Goal: Task Accomplishment & Management: Complete application form

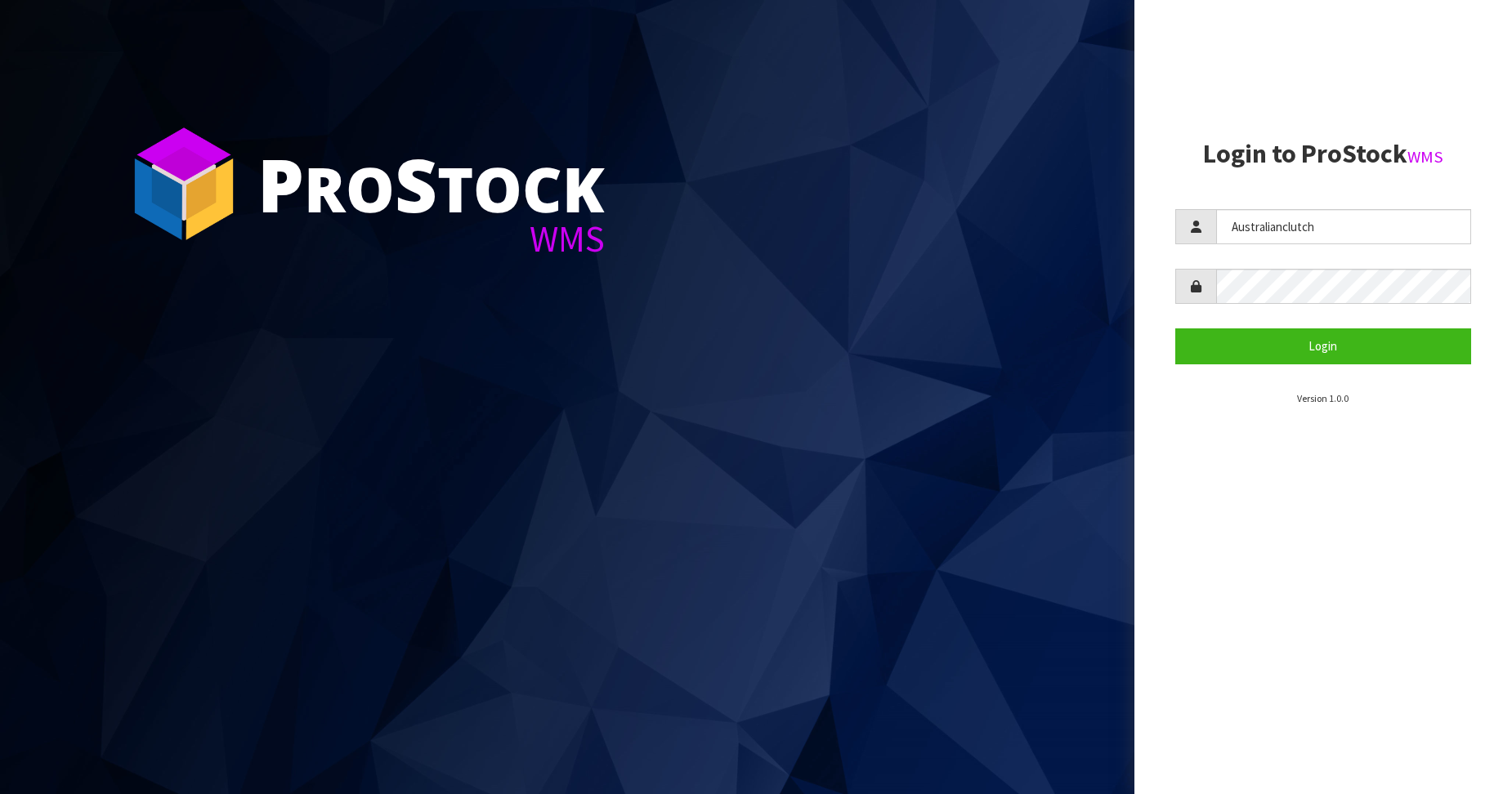
click at [1284, 343] on button "Login" at bounding box center [1324, 346] width 296 height 35
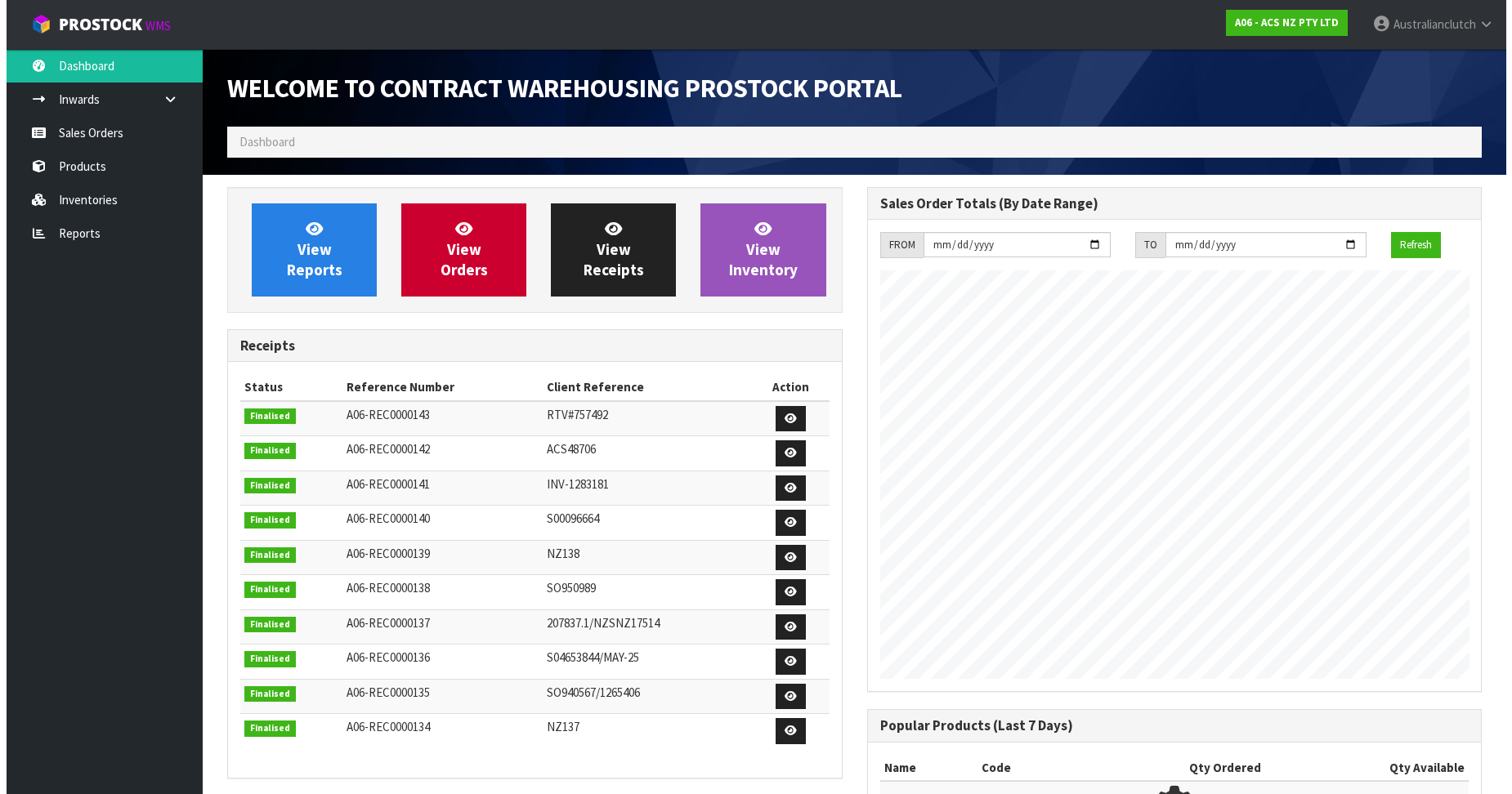
scroll to position [906, 639]
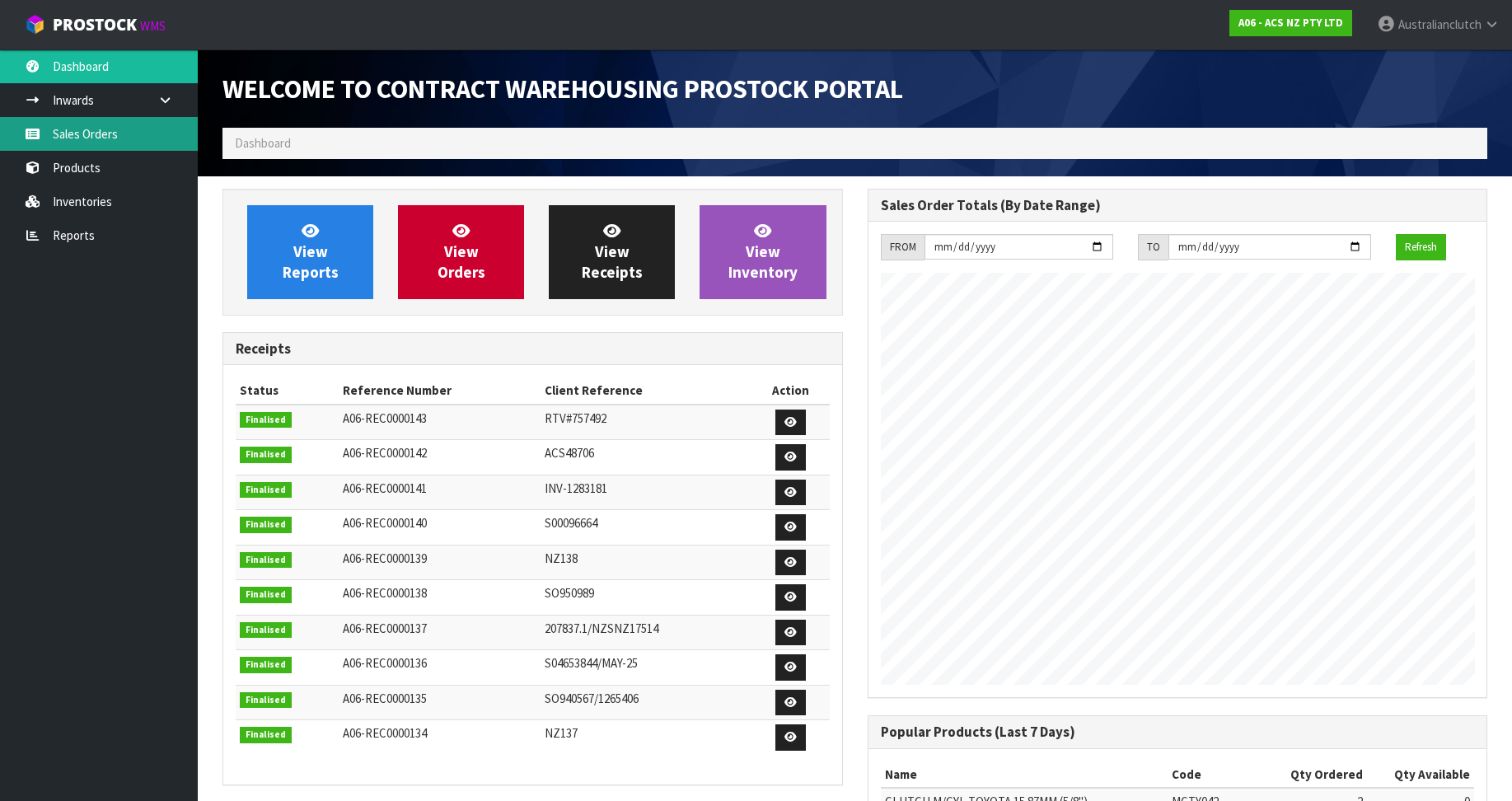
click at [94, 117] on link "Sales Orders" at bounding box center [99, 134] width 197 height 34
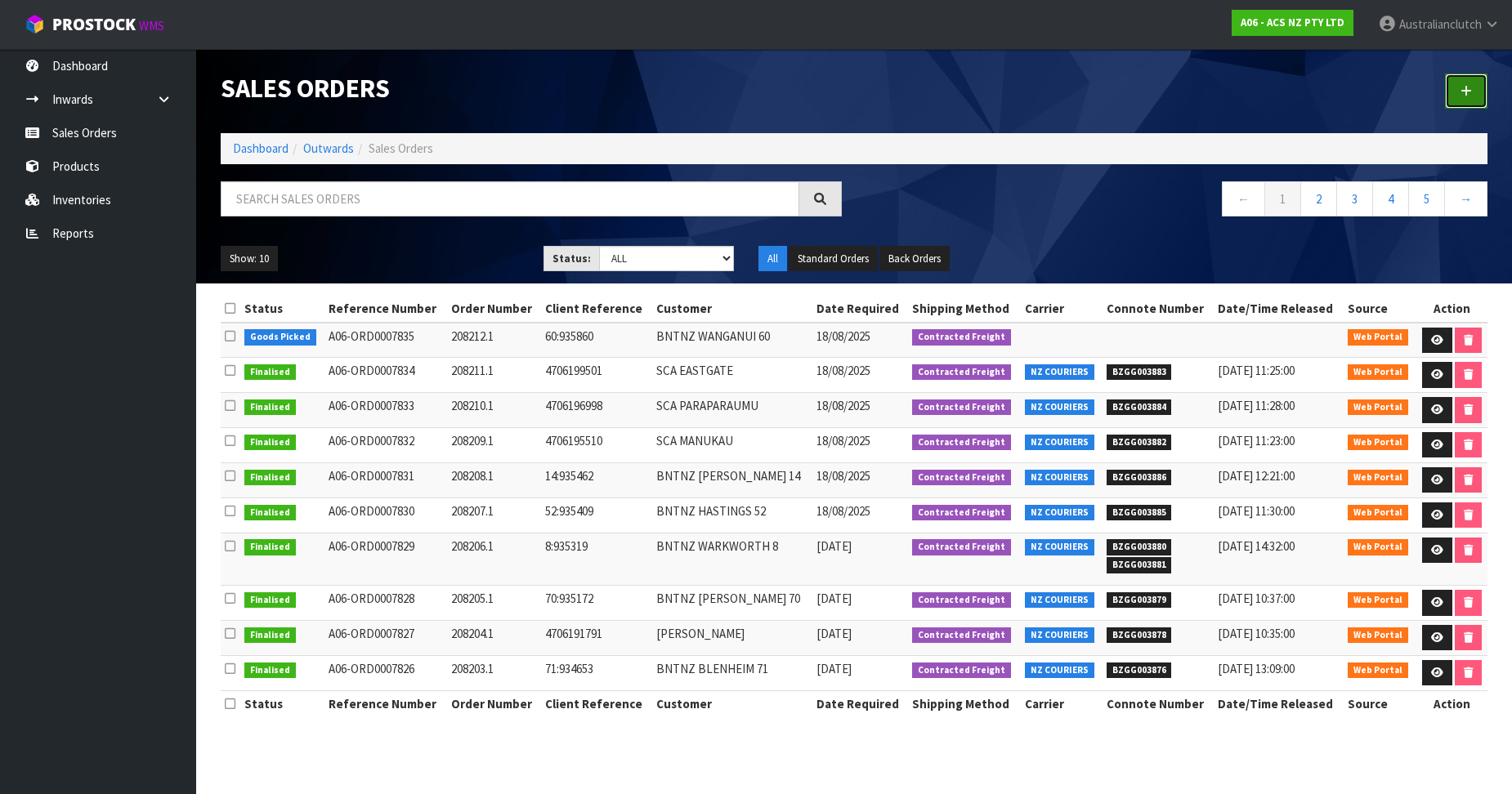
click at [1468, 78] on link at bounding box center [1467, 91] width 42 height 35
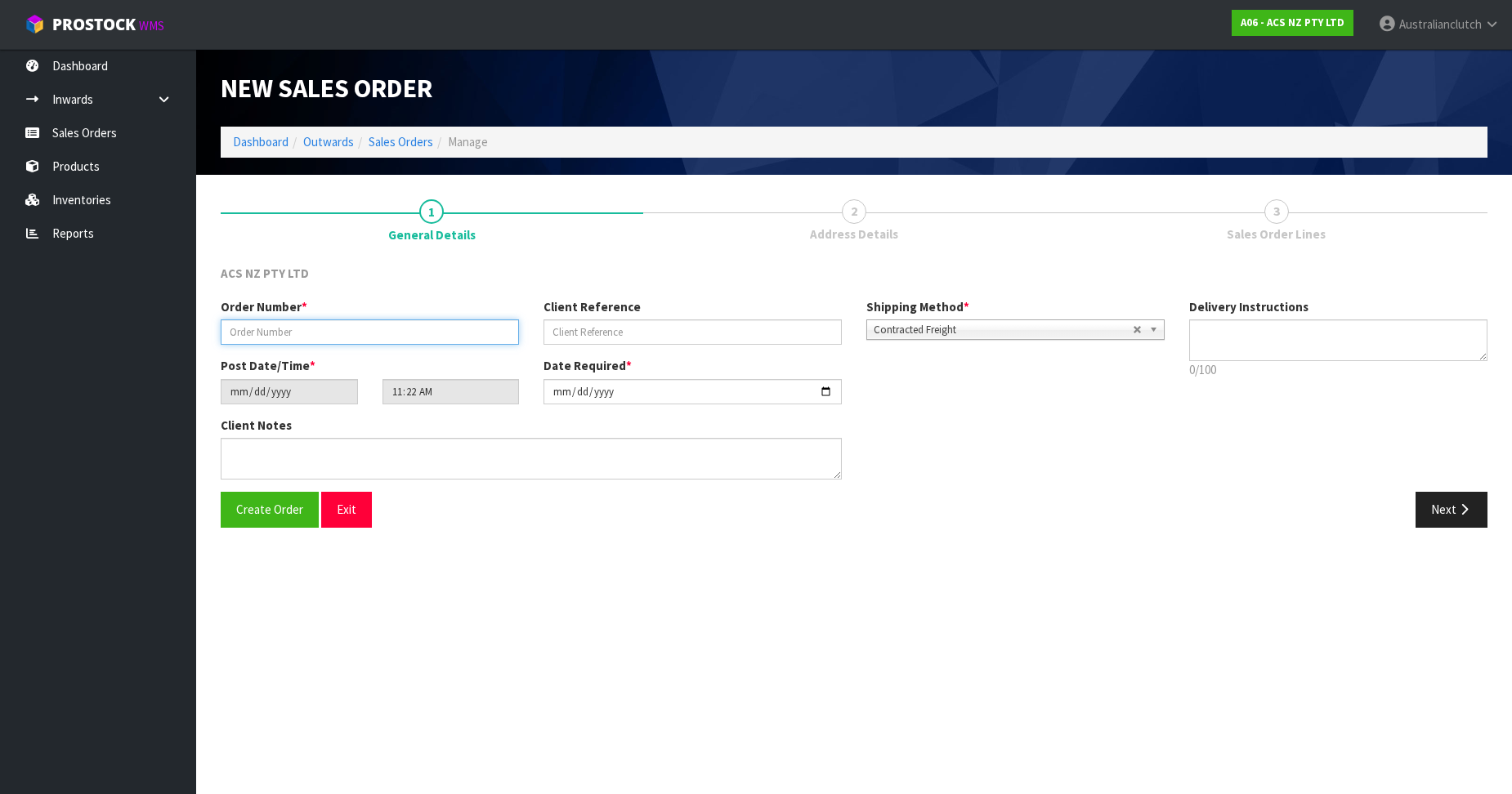
click at [355, 326] on input "text" at bounding box center [369, 331] width 298 height 25
paste input "208213.1"
type input "208213.1"
click at [597, 339] on input "text" at bounding box center [693, 331] width 298 height 25
paste input "63:935883"
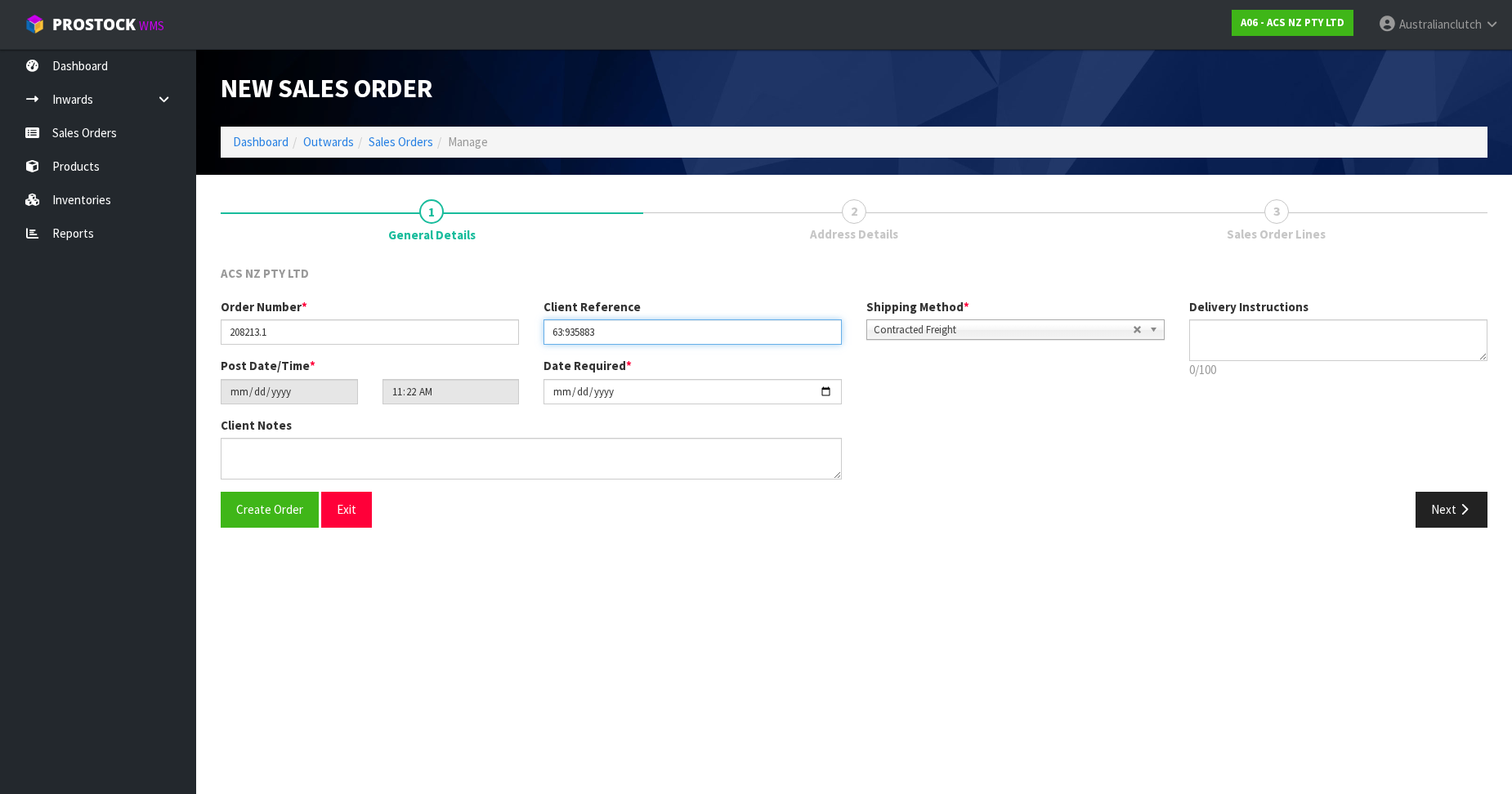
type input "63:935883"
click at [1355, 337] on textarea at bounding box center [1338, 340] width 298 height 42
type textarea "PLEASE SEND VIA NZC"
click at [1453, 511] on button "Next" at bounding box center [1452, 510] width 72 height 35
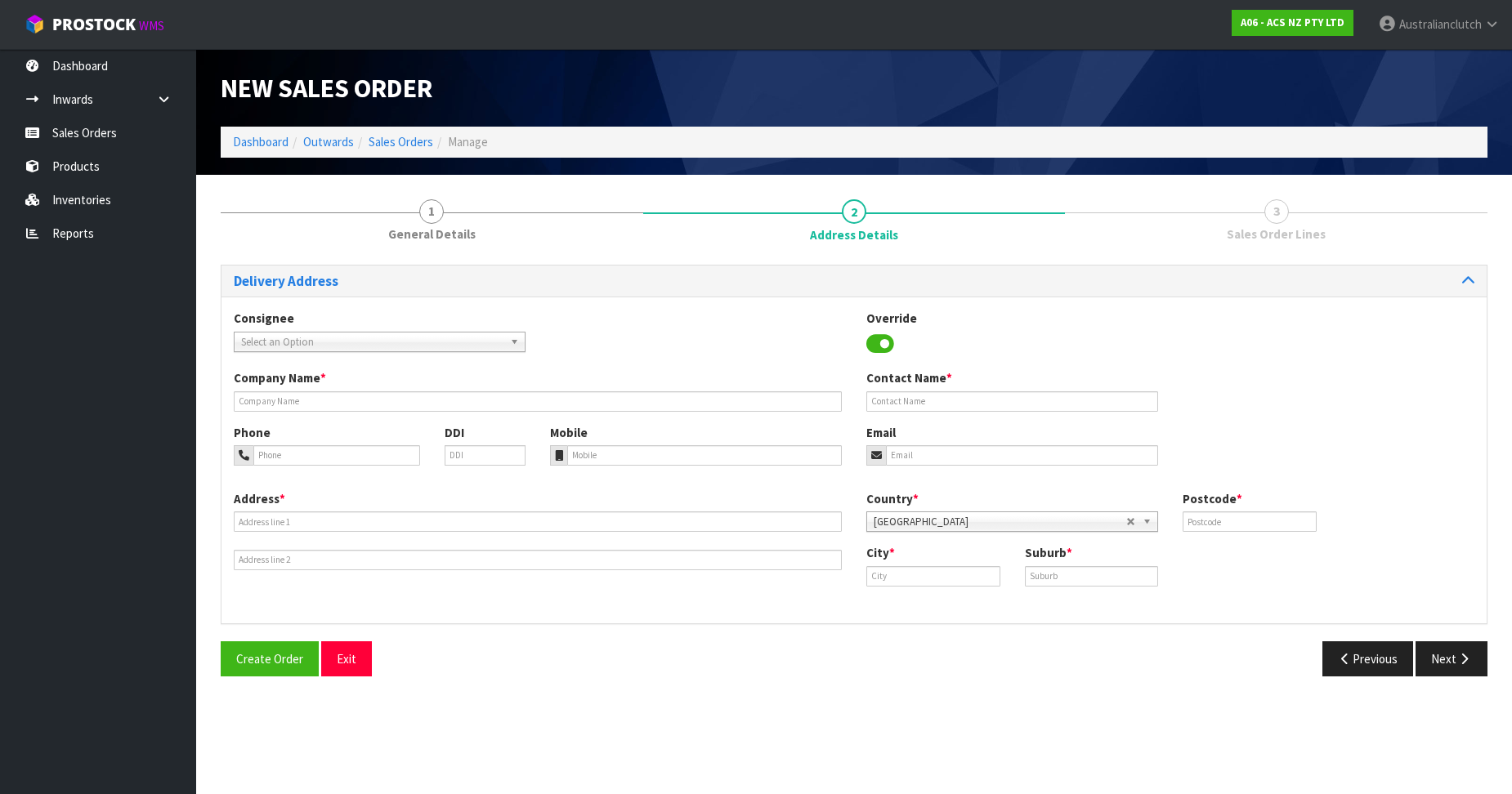
click at [317, 332] on span "Select an Option" at bounding box center [372, 342] width 262 height 19
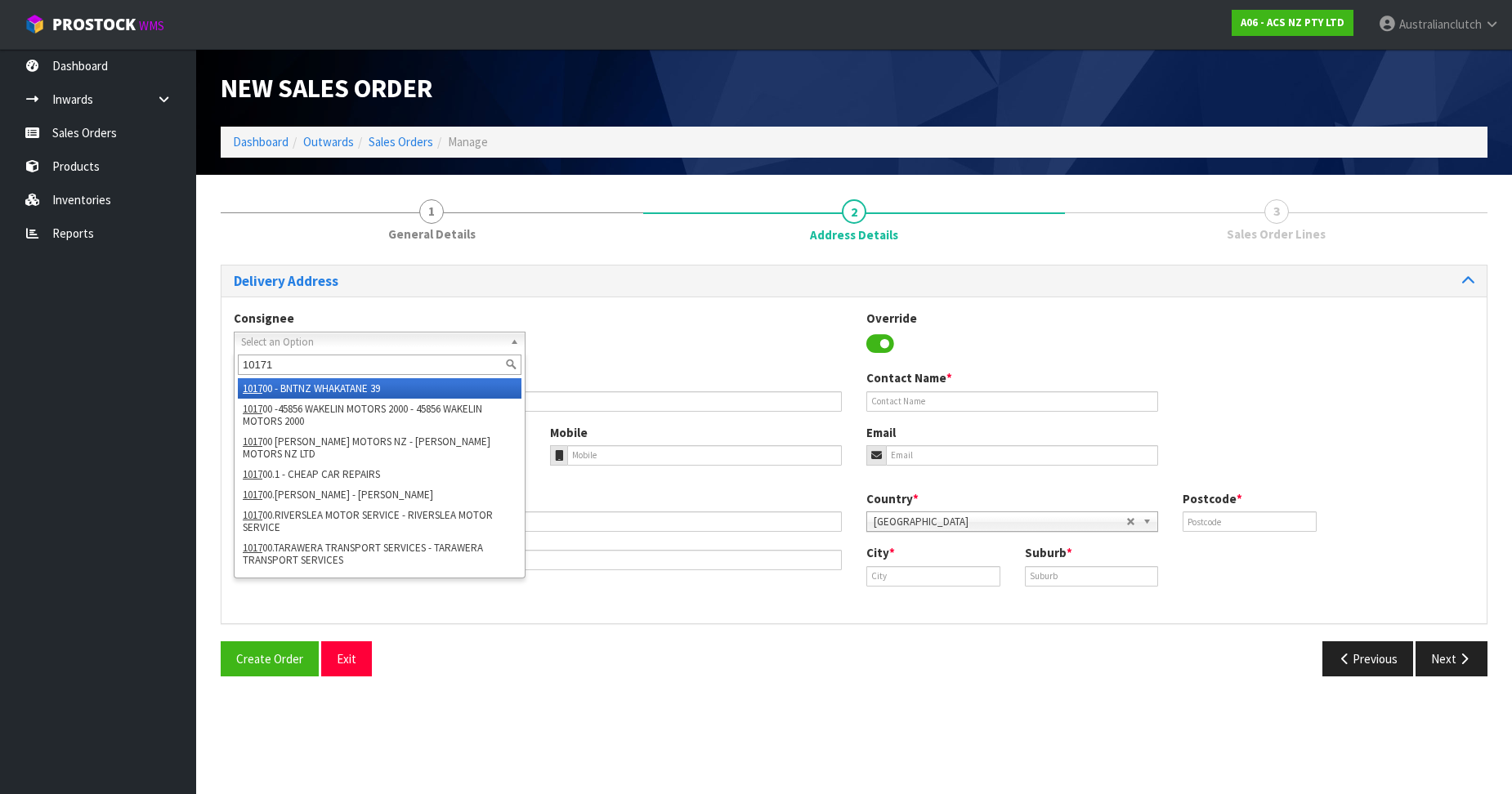
type input "101718"
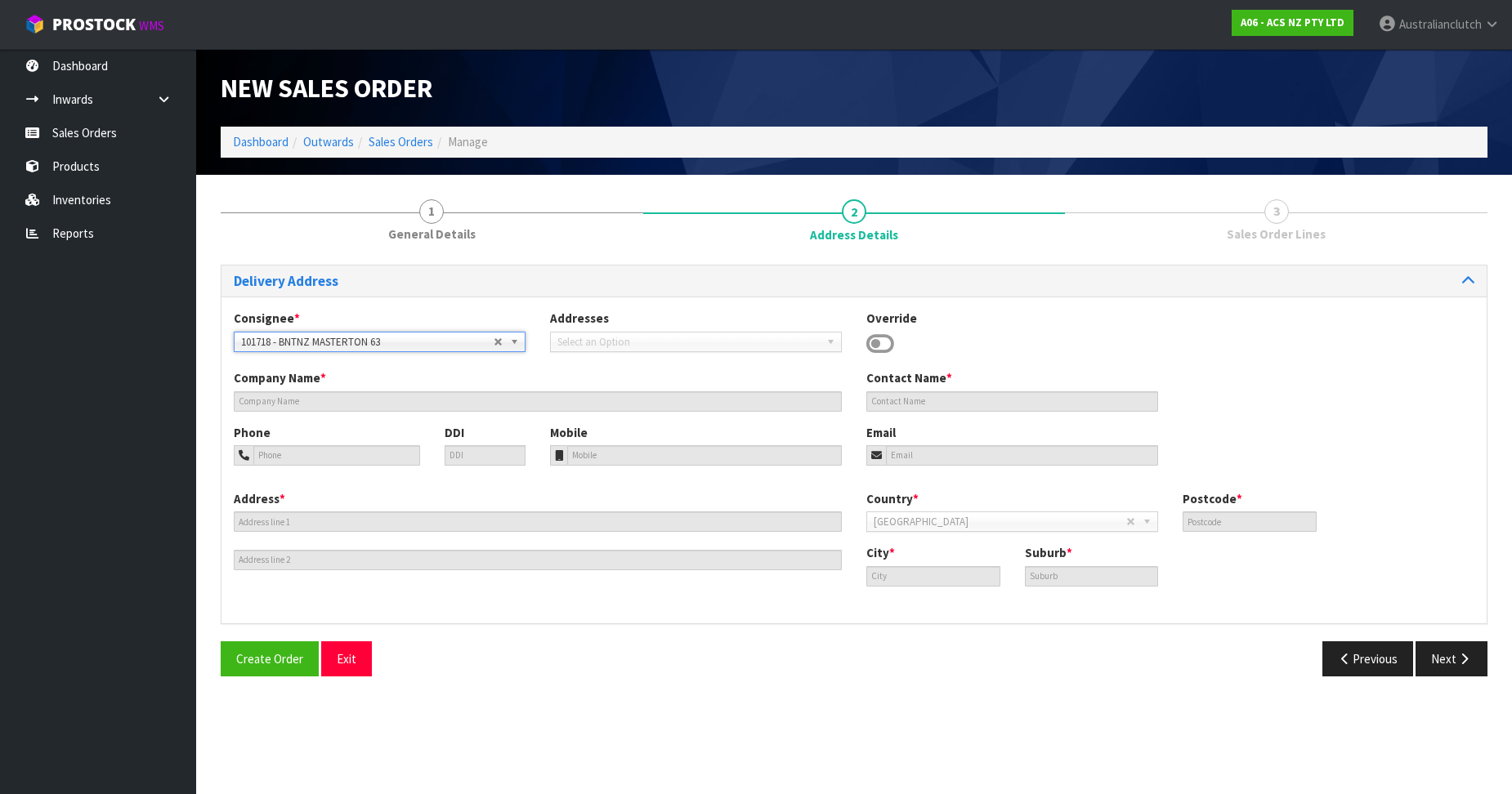
type input "BNTNZ MASTERTON 63"
type input "[STREET_ADDRESS]"
type input "5810"
type input "MASTERTON"
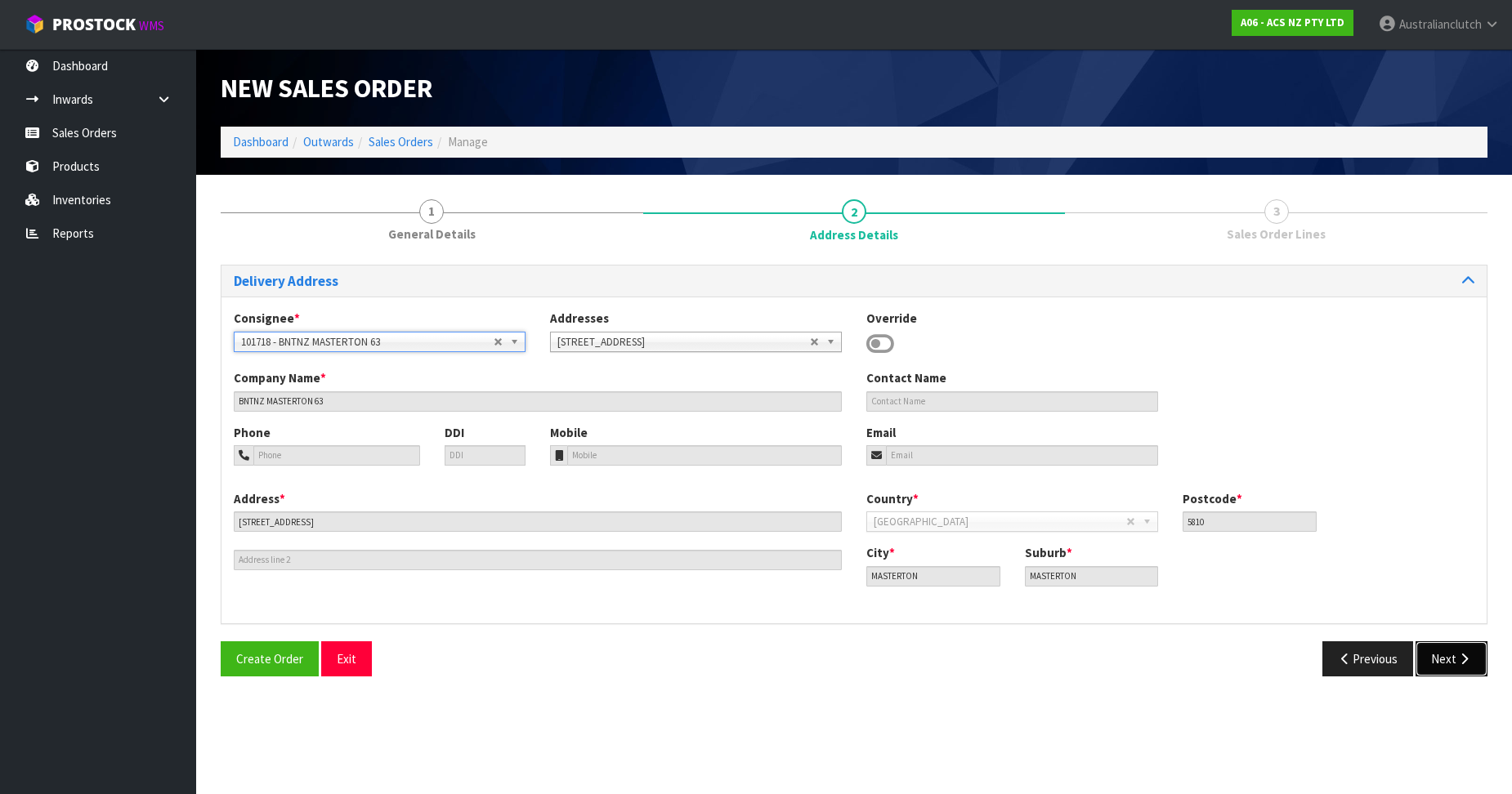
click at [1482, 669] on button "Next" at bounding box center [1452, 659] width 72 height 35
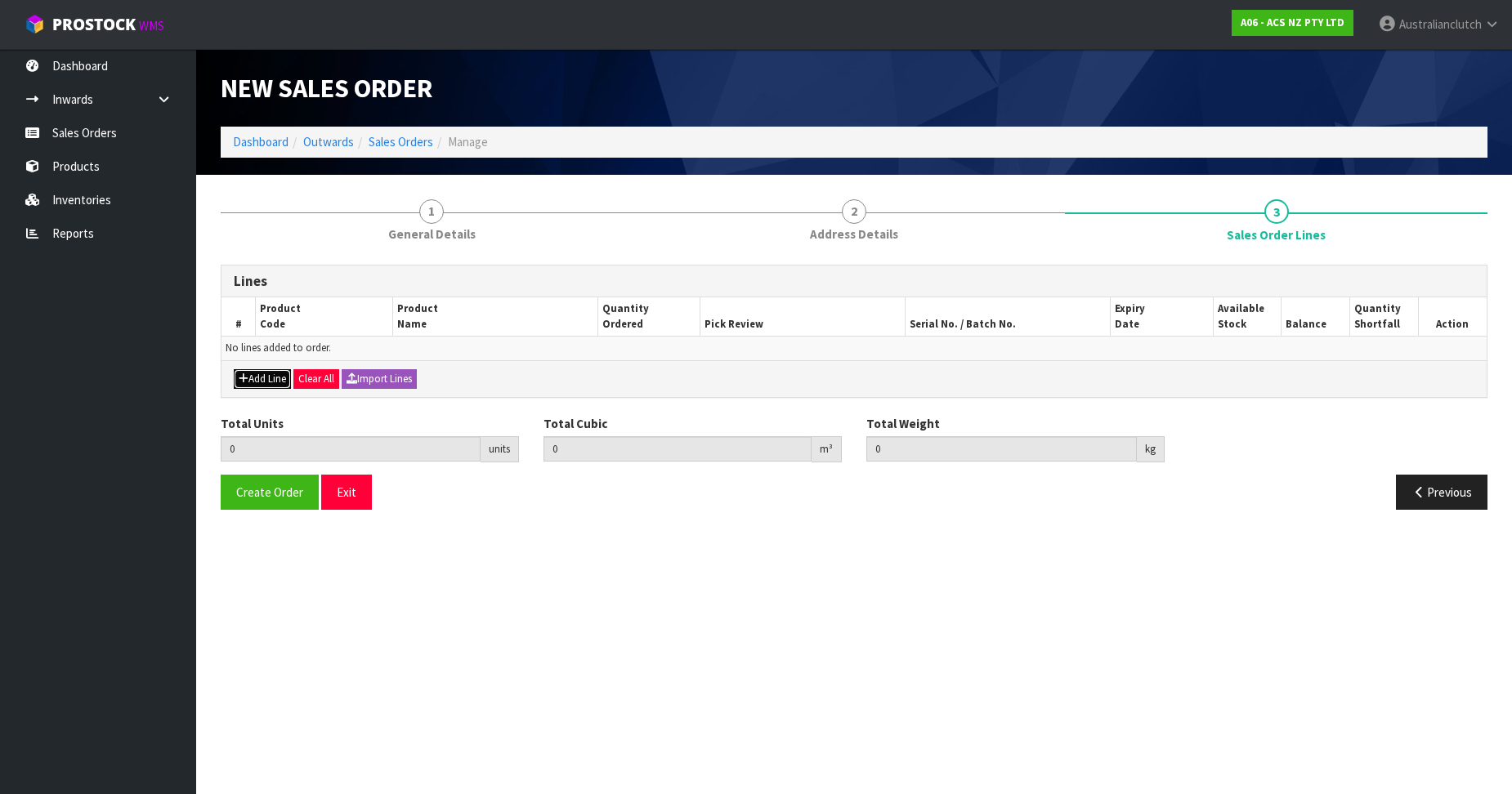
click at [281, 373] on button "Add Line" at bounding box center [262, 379] width 57 height 19
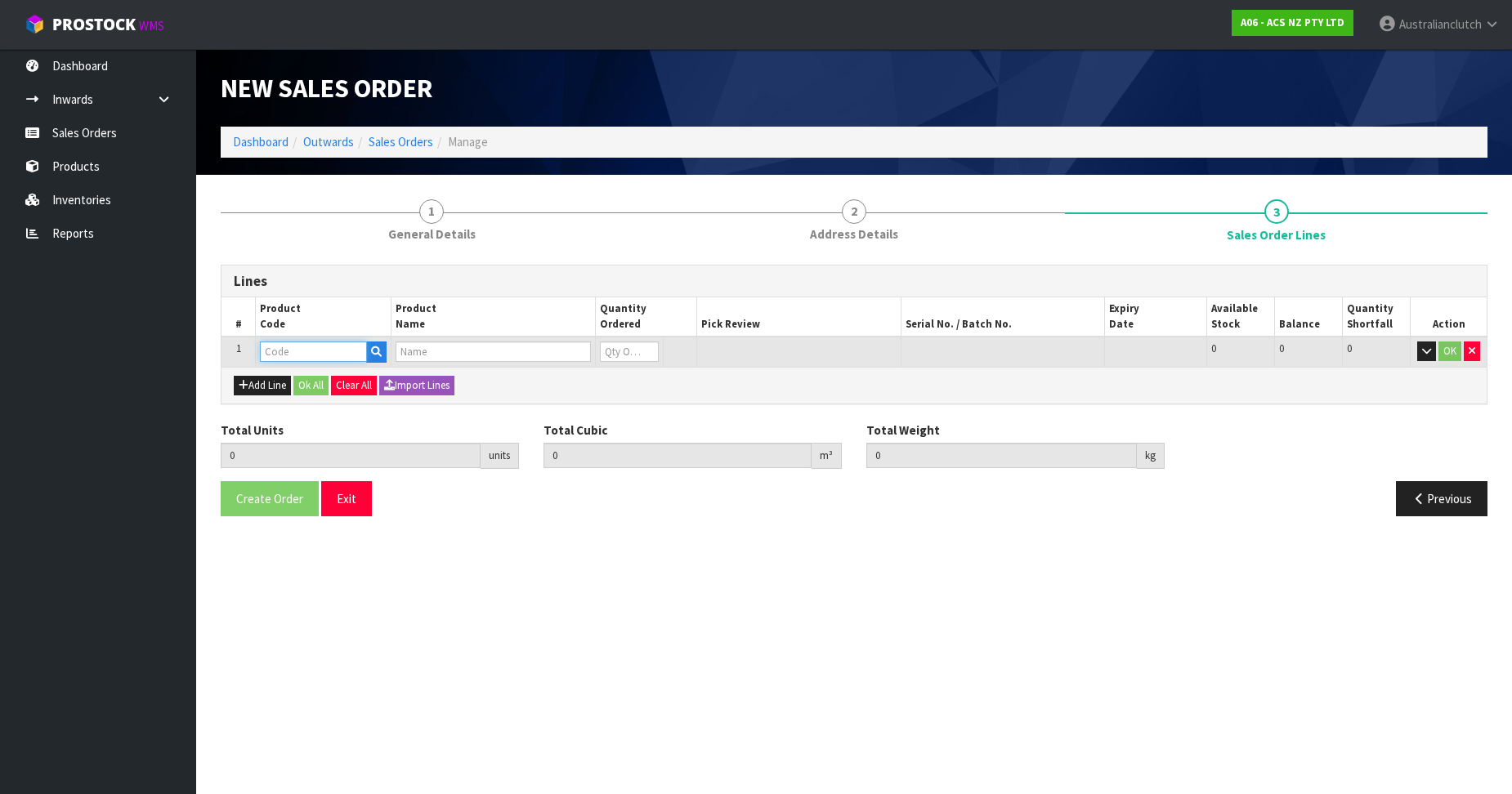
paste input "MCIZ020"
click at [292, 358] on input "text" at bounding box center [313, 352] width 107 height 20
type input "MCIZ020"
type input "0.000000"
type input "0.000"
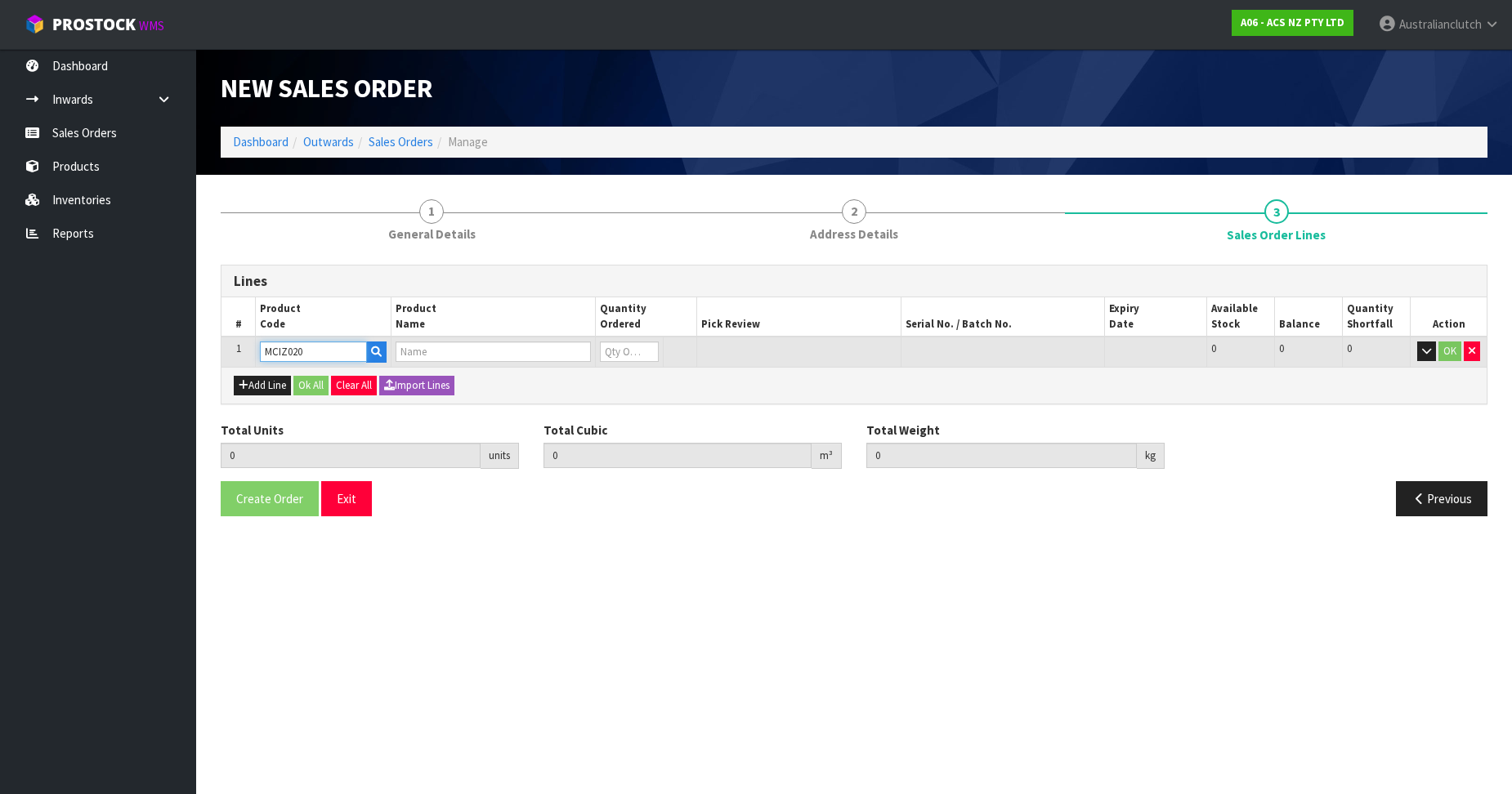
type input "CLUTCH M/CYL ISUZU 20.64mm (13/16)"
type input "0"
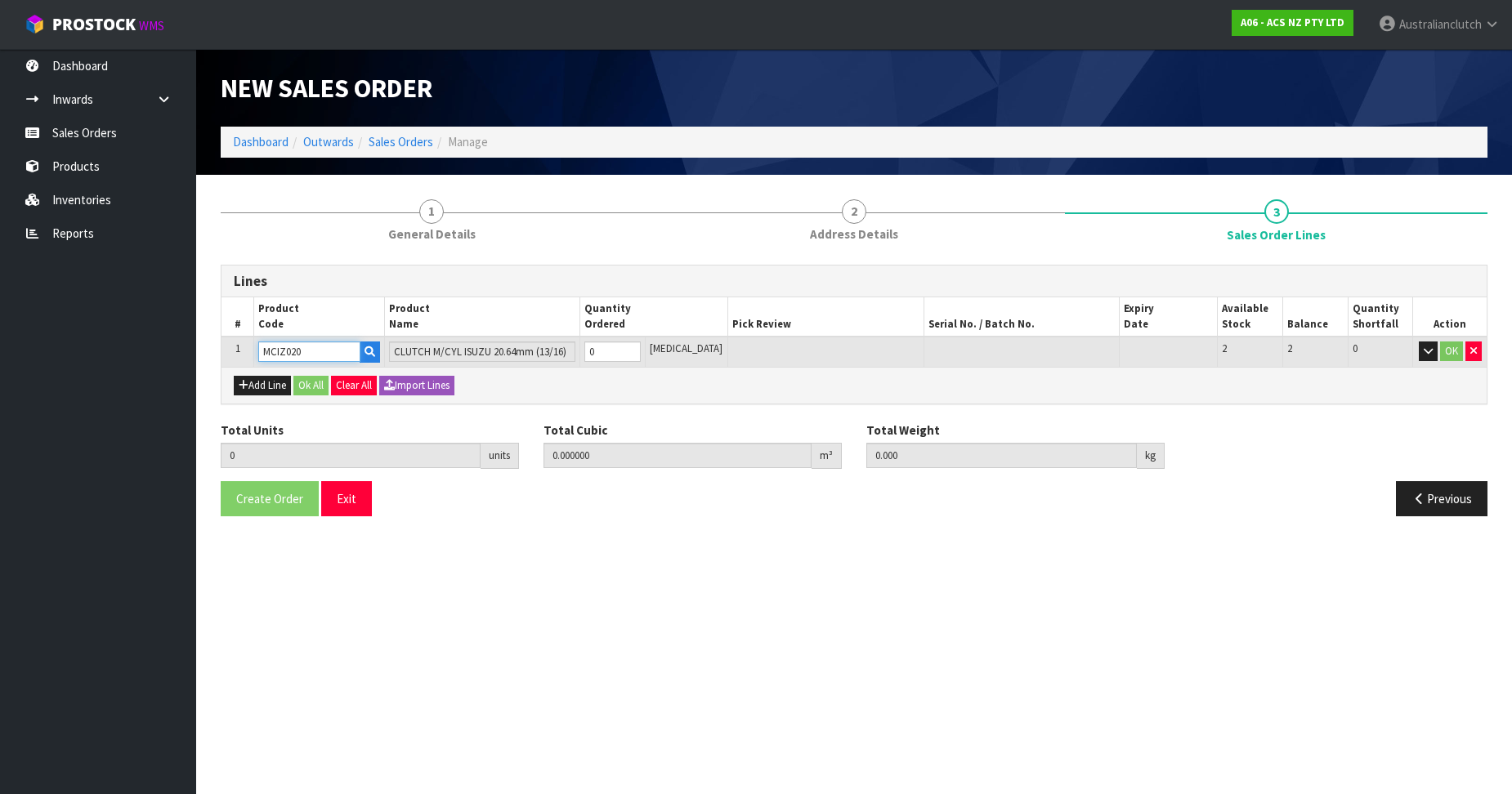
type input "MCIZ020"
click at [641, 344] on input "0" at bounding box center [612, 352] width 56 height 20
type input "1"
type input "0.001008"
type input "0.35"
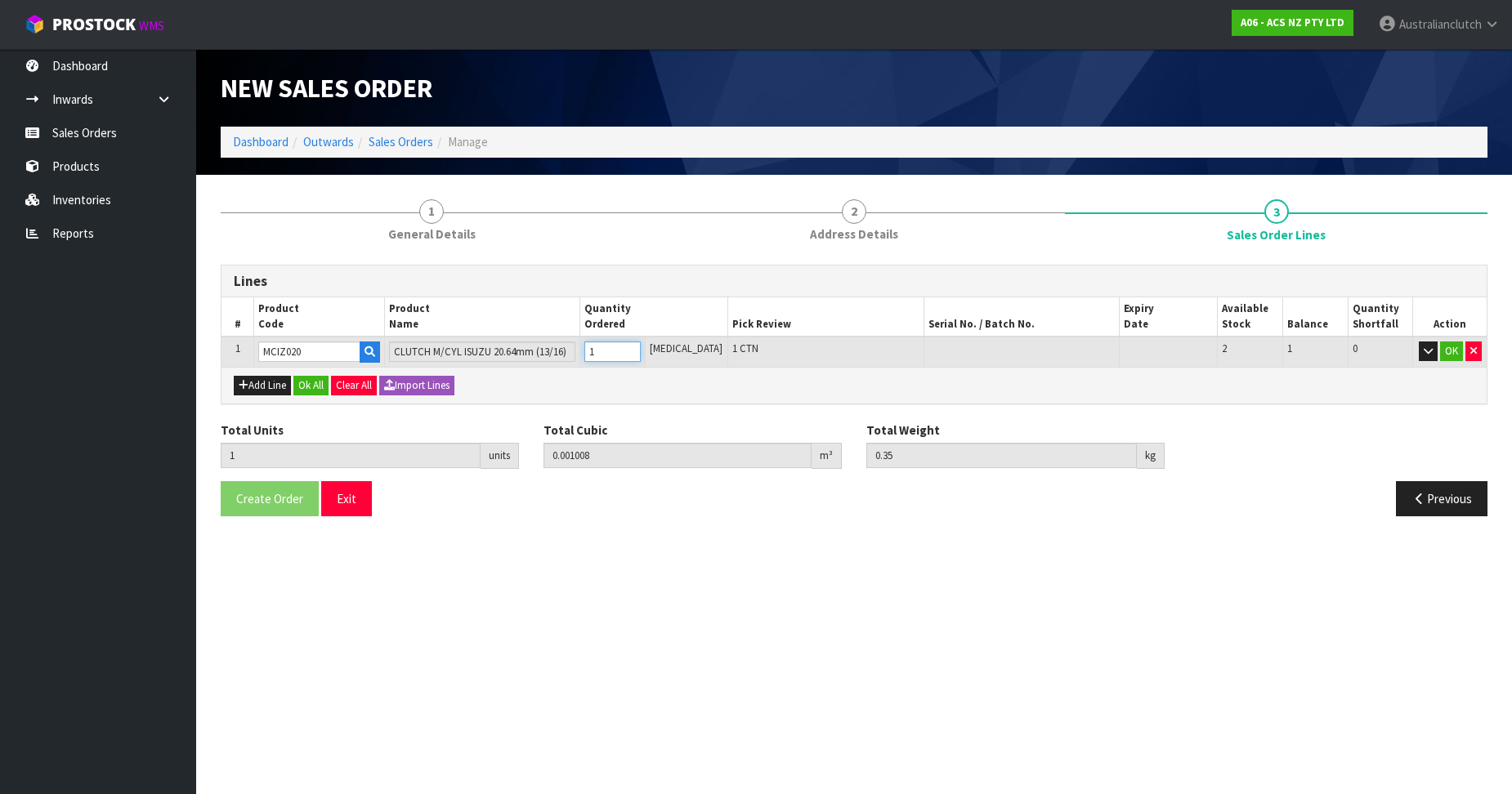
type input "1"
click at [641, 344] on input "1" at bounding box center [612, 352] width 56 height 20
click at [1443, 352] on button "OK" at bounding box center [1451, 351] width 23 height 19
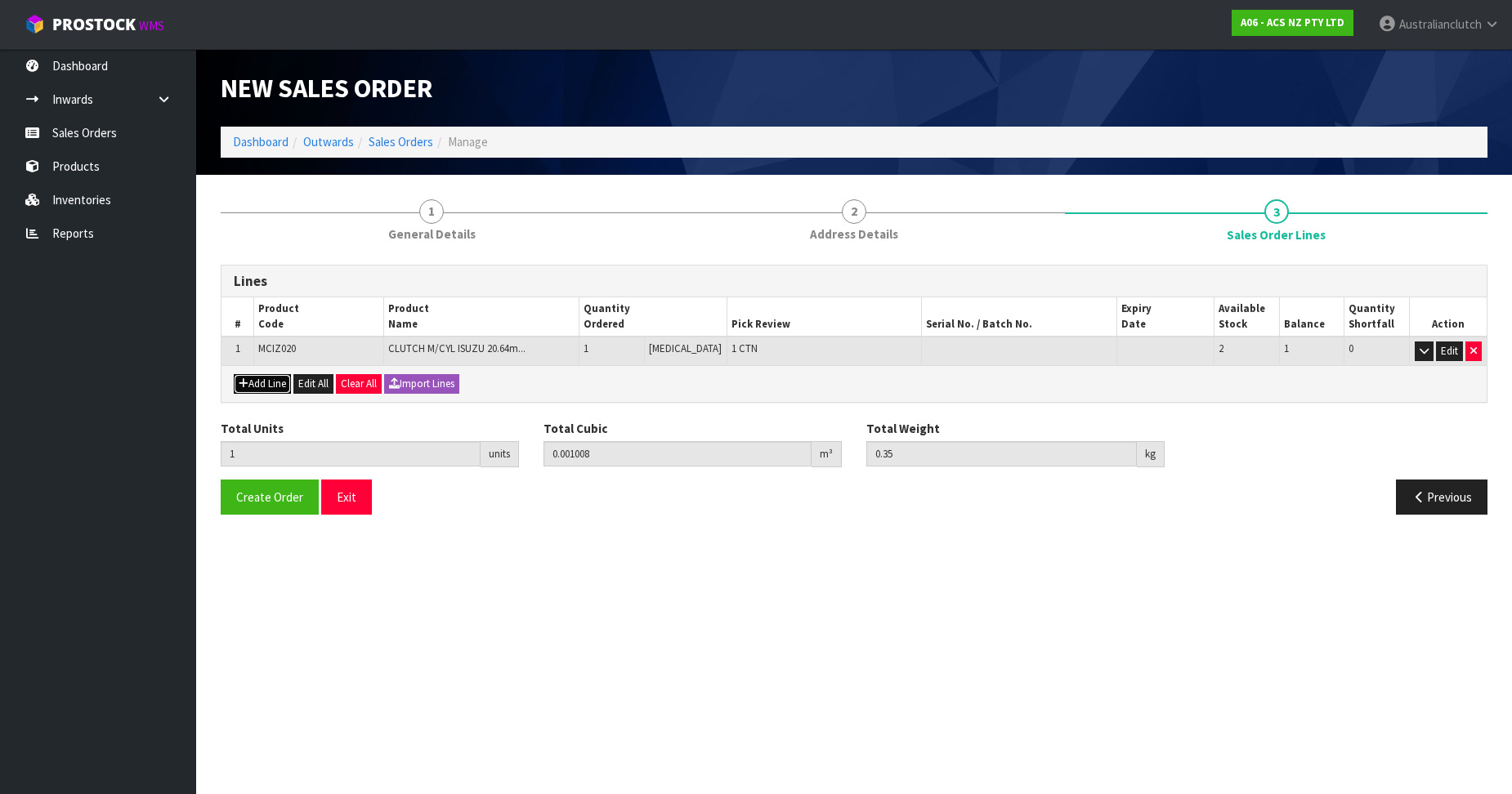
click at [269, 383] on button "Add Line" at bounding box center [262, 383] width 57 height 19
type input "0"
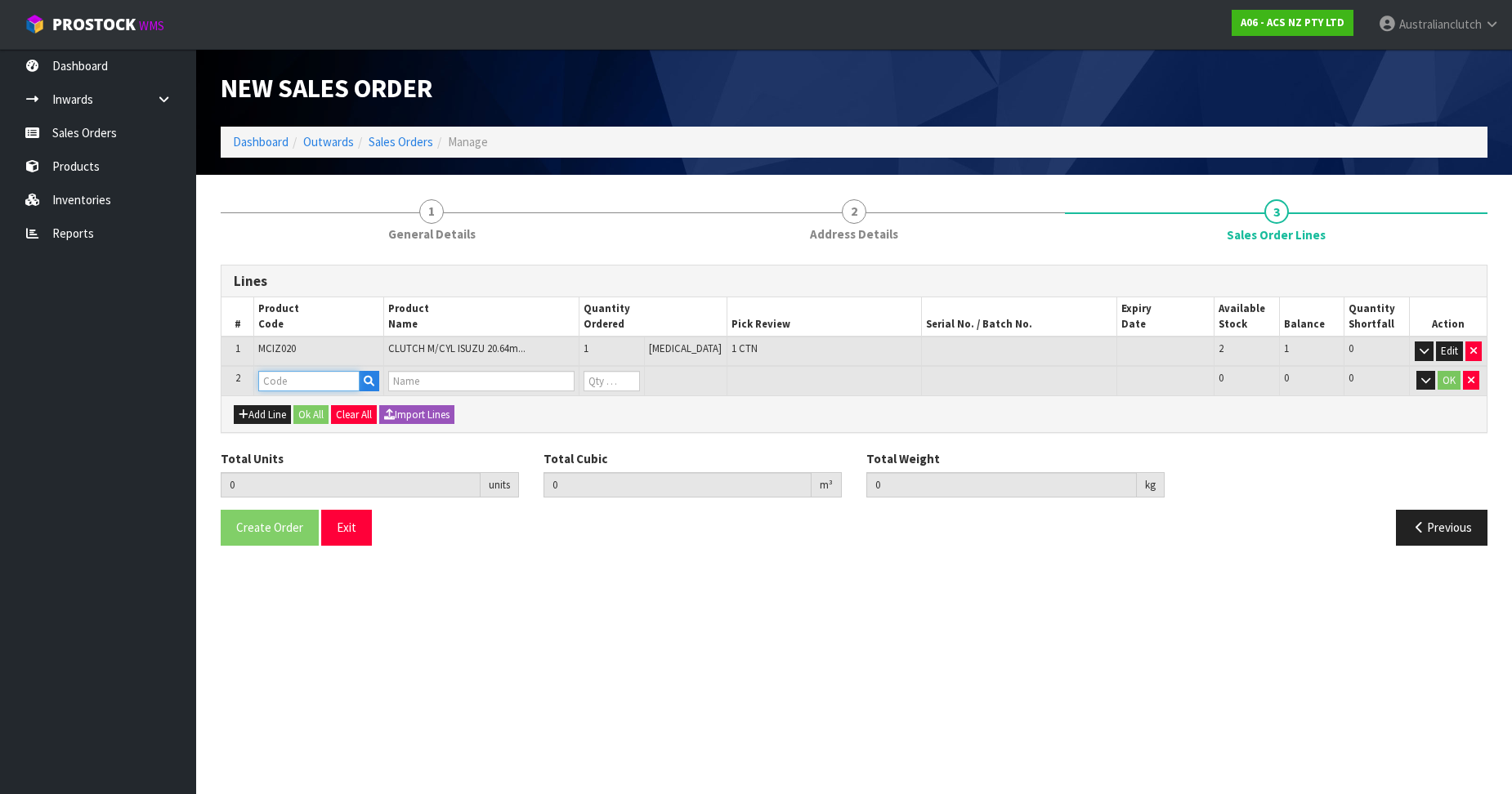
click at [289, 379] on input "text" at bounding box center [309, 381] width 102 height 20
paste input "MCIZ013"
type input "MCIZ013"
type input "1"
type input "0.001008"
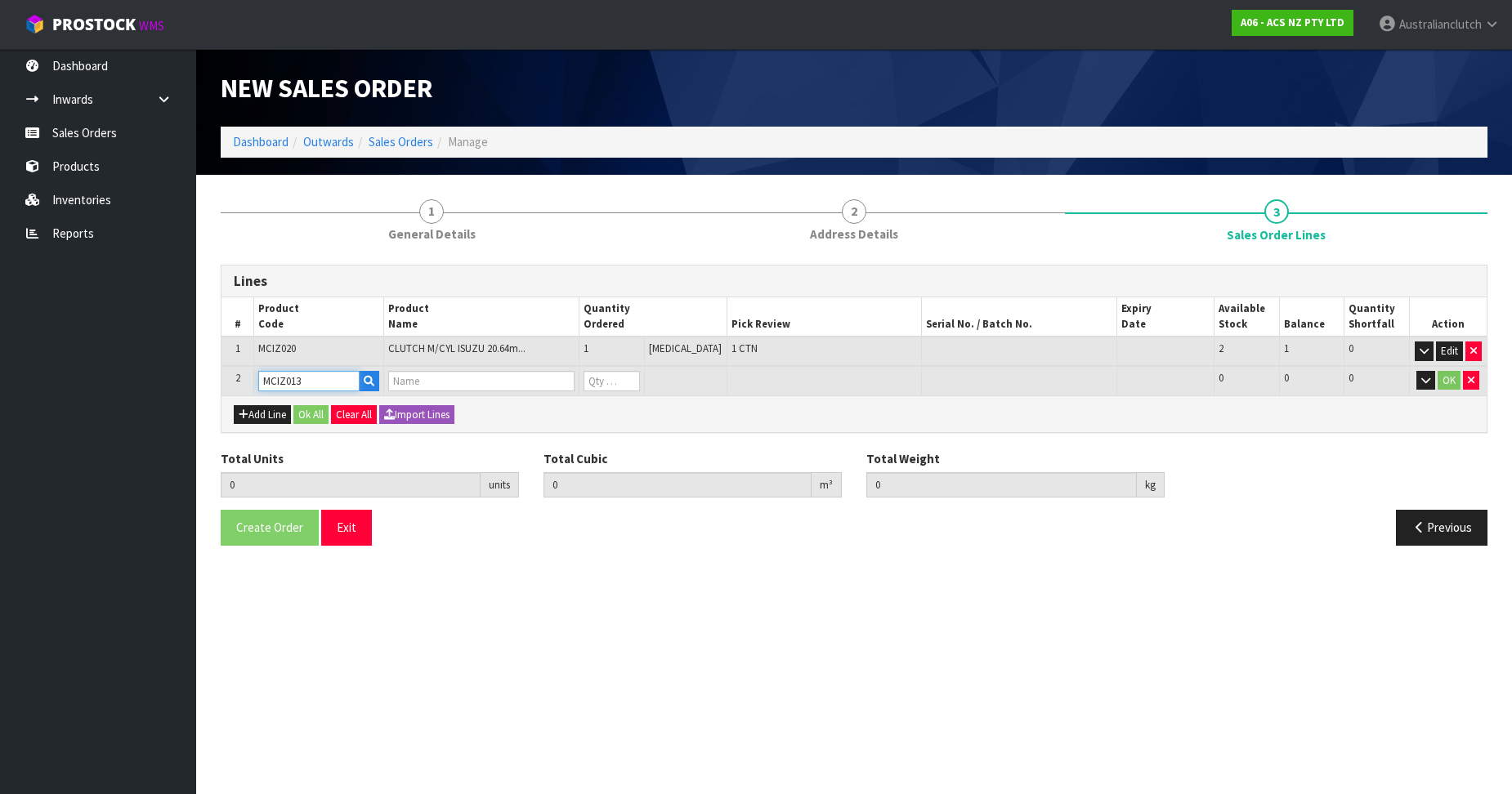
type input "0.35"
type input "CLUTCH M/CYL ISUZU 19.05mm (3/4")"
type input "0"
type input "MCIZ013"
type input "2"
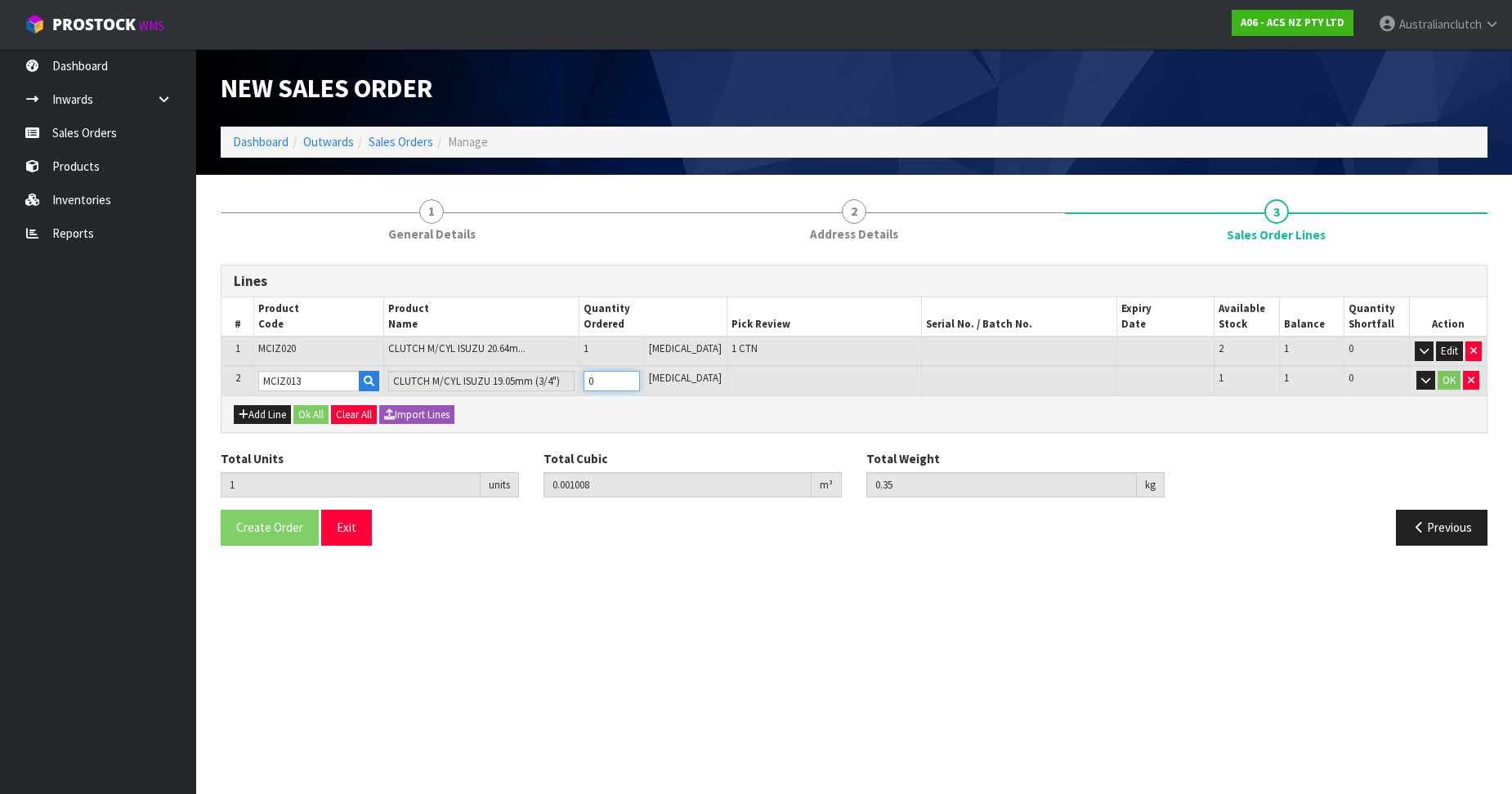
type input "0.004464"
type input "0.9"
type input "1"
click at [640, 375] on input "1" at bounding box center [611, 381] width 56 height 20
click at [1439, 381] on button "OK" at bounding box center [1449, 380] width 23 height 19
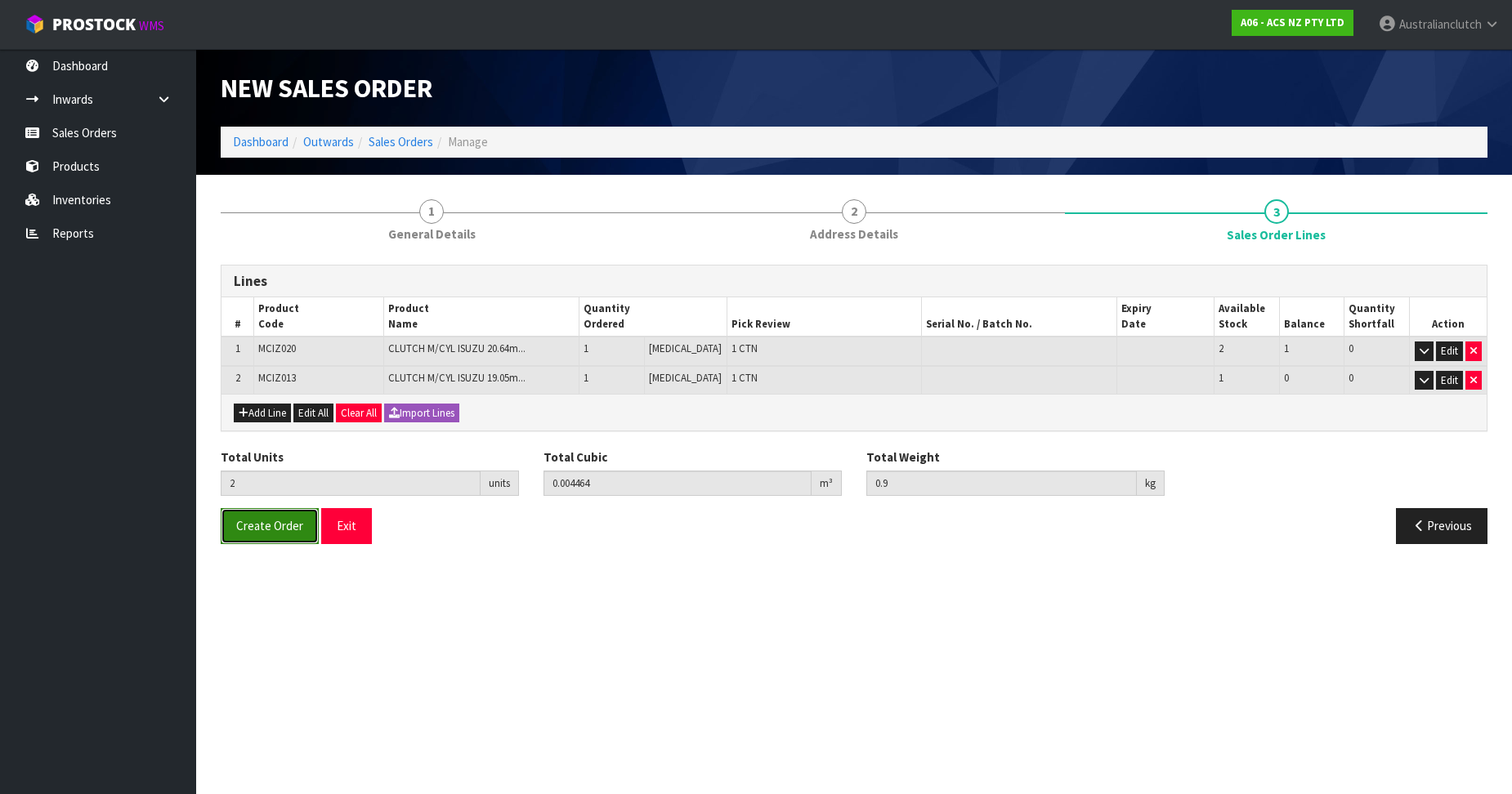
click at [286, 519] on span "Create Order" at bounding box center [270, 525] width 67 height 16
